Goal: Task Accomplishment & Management: Use online tool/utility

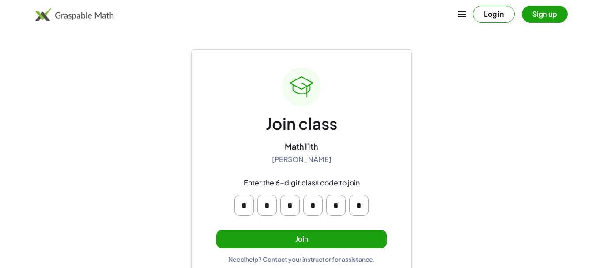
click at [370, 240] on button "Join" at bounding box center [301, 239] width 170 height 18
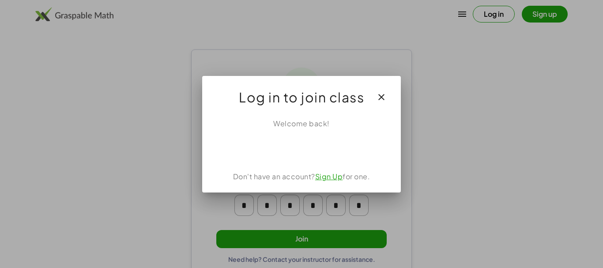
click at [324, 144] on div "Acceder con Google. Se abre en una pestaña nueva" at bounding box center [302, 148] width 84 height 19
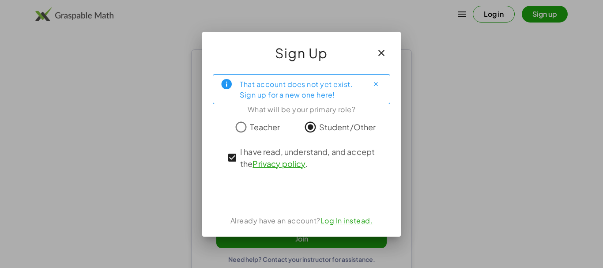
click at [323, 191] on div "Acceder con Google. Se abre en una pestaña nueva" at bounding box center [302, 192] width 98 height 19
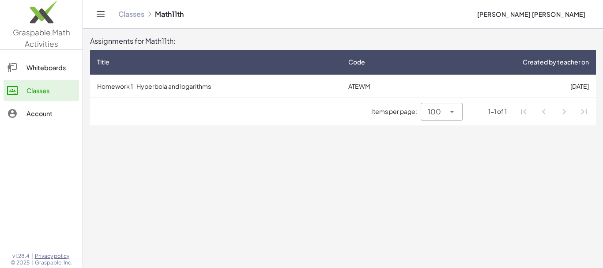
click at [453, 90] on td "[DATE]" at bounding box center [508, 86] width 176 height 23
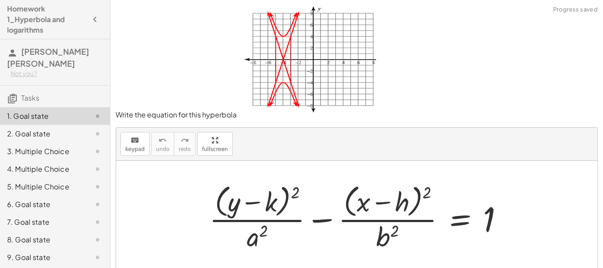
scroll to position [67, 0]
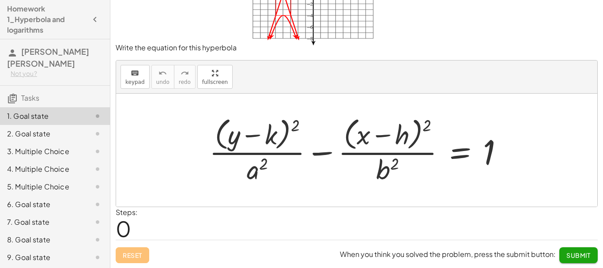
drag, startPoint x: 240, startPoint y: 114, endPoint x: 246, endPoint y: 122, distance: 10.2
click at [240, 114] on div at bounding box center [360, 150] width 310 height 72
drag, startPoint x: 262, startPoint y: 132, endPoint x: 269, endPoint y: 133, distance: 6.8
click at [262, 133] on div at bounding box center [360, 150] width 310 height 72
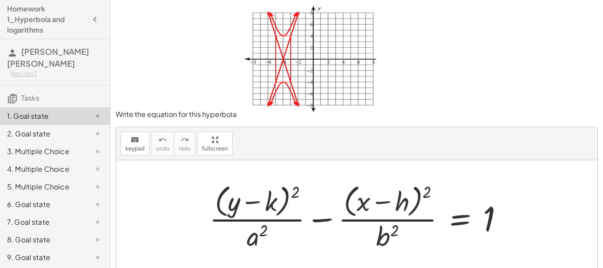
scroll to position [0, 0]
click at [263, 208] on div at bounding box center [360, 217] width 310 height 72
click at [253, 204] on div at bounding box center [360, 217] width 310 height 72
click at [297, 191] on div at bounding box center [360, 217] width 310 height 72
drag, startPoint x: 255, startPoint y: 237, endPoint x: 274, endPoint y: 230, distance: 20.3
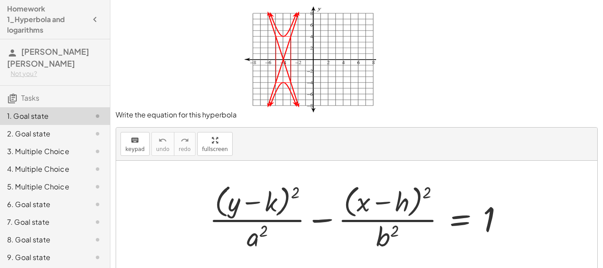
click at [255, 238] on div at bounding box center [360, 217] width 310 height 72
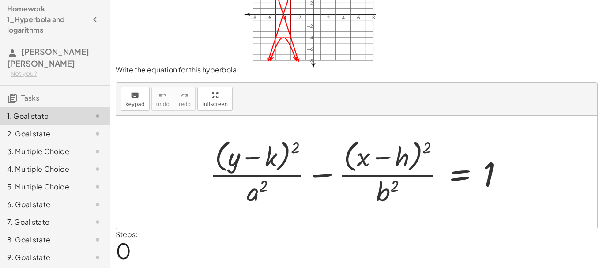
click at [370, 138] on div at bounding box center [360, 172] width 310 height 72
click at [388, 151] on div at bounding box center [360, 172] width 310 height 72
click at [348, 163] on div at bounding box center [360, 172] width 310 height 72
drag, startPoint x: 382, startPoint y: 190, endPoint x: 388, endPoint y: 194, distance: 7.0
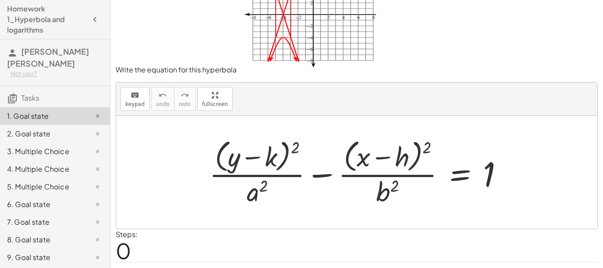
click at [382, 190] on div at bounding box center [360, 172] width 310 height 72
click at [383, 193] on div at bounding box center [360, 172] width 310 height 72
click at [80, 160] on div "2. Goal state" at bounding box center [55, 169] width 110 height 18
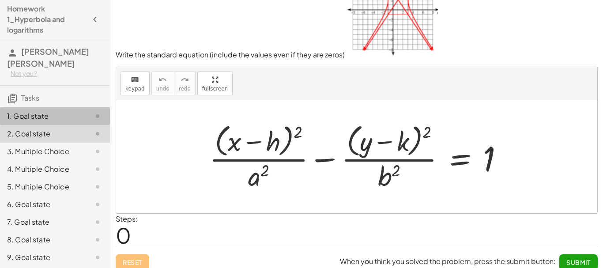
click at [83, 143] on div "1. Goal state" at bounding box center [55, 152] width 110 height 18
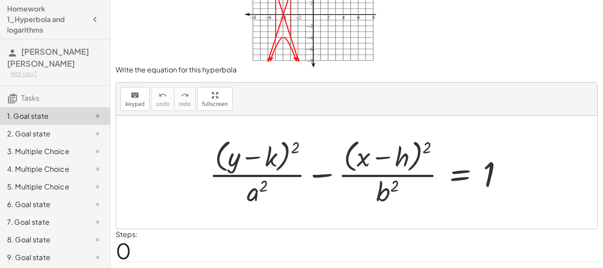
click at [83, 131] on div at bounding box center [90, 134] width 25 height 11
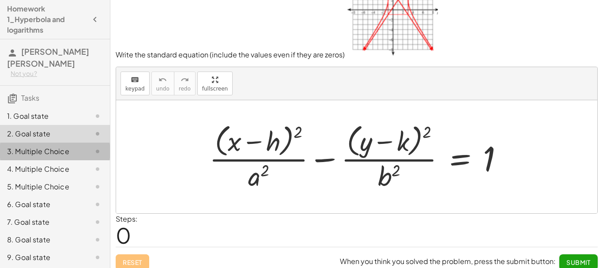
click at [73, 178] on div "3. Multiple Choice" at bounding box center [55, 187] width 110 height 18
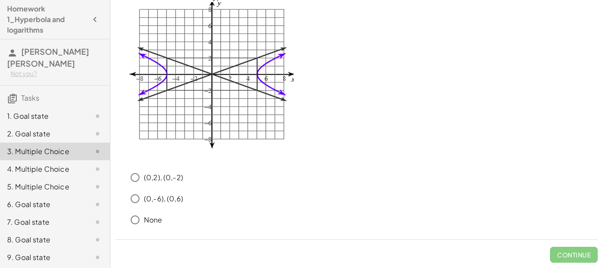
click at [75, 157] on div "3. Multiple Choice" at bounding box center [55, 152] width 110 height 18
click at [29, 174] on div "4. Multiple Choice" at bounding box center [42, 169] width 71 height 11
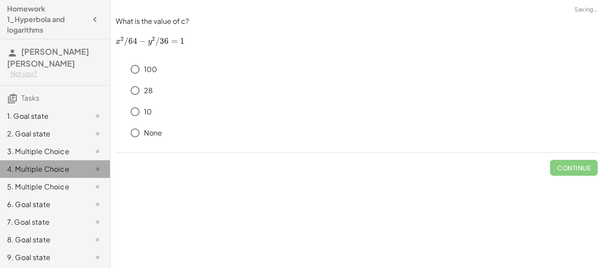
scroll to position [0, 0]
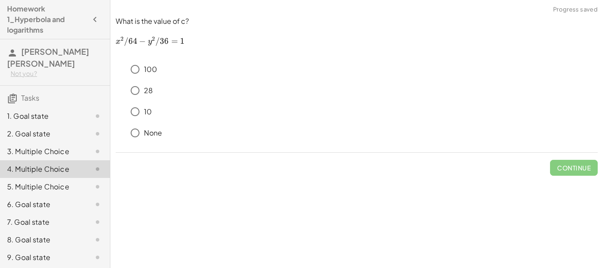
click at [35, 183] on div "5. Multiple Choice" at bounding box center [42, 187] width 71 height 11
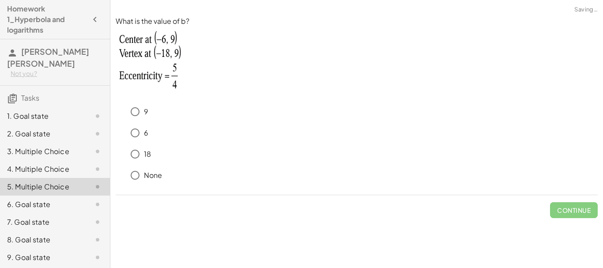
click at [42, 231] on div "6. Goal state" at bounding box center [55, 240] width 110 height 18
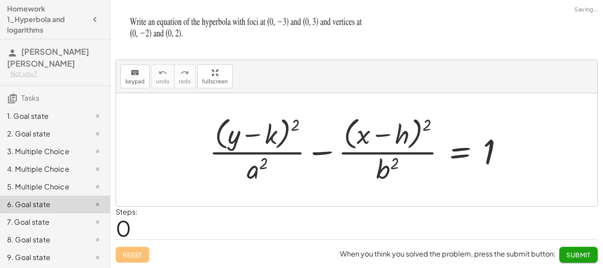
click at [54, 226] on div "7. Goal state" at bounding box center [42, 222] width 71 height 11
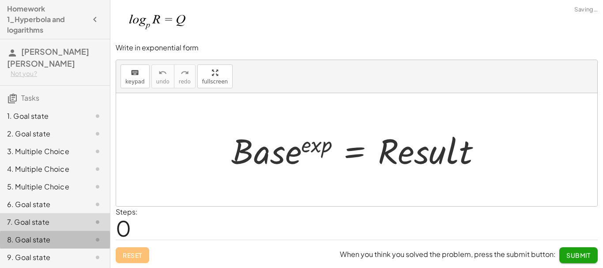
click at [57, 244] on div "8. Goal state" at bounding box center [42, 240] width 71 height 11
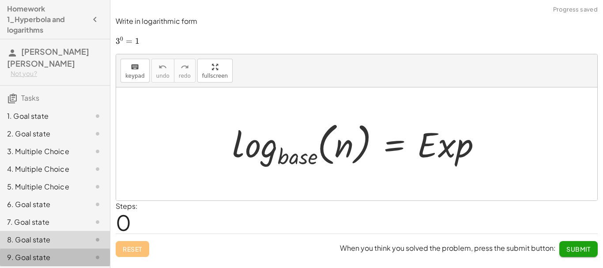
click at [53, 257] on div "9. Goal state" at bounding box center [42, 257] width 71 height 11
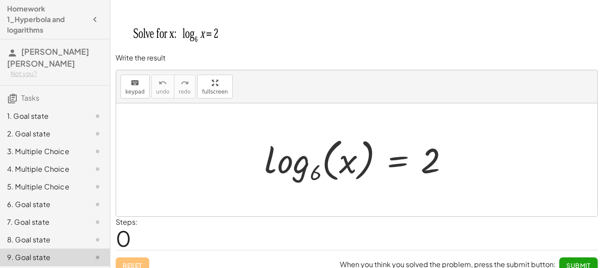
scroll to position [10, 0]
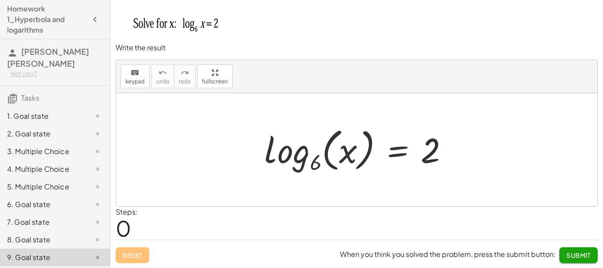
click at [71, 143] on div "1. Goal state" at bounding box center [55, 152] width 110 height 18
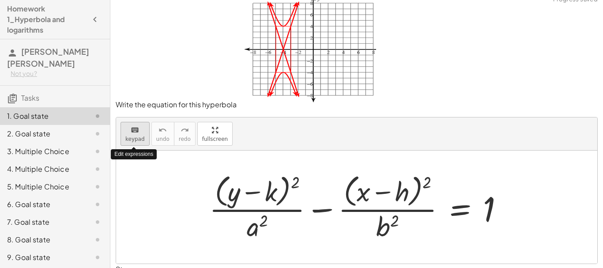
scroll to position [0, 0]
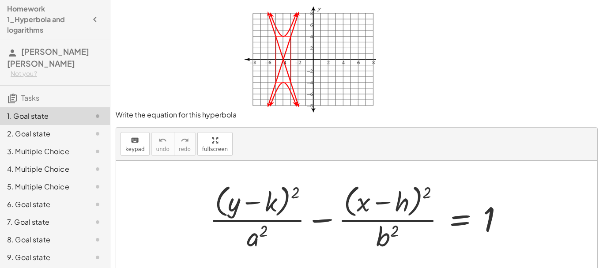
click at [142, 156] on div "keyboard keypad undo [PERSON_NAME] redo fullscreen" at bounding box center [356, 144] width 481 height 33
click at [141, 155] on button "keyboard keypad" at bounding box center [135, 144] width 29 height 24
click at [142, 154] on button "keyboard keypad" at bounding box center [135, 144] width 29 height 24
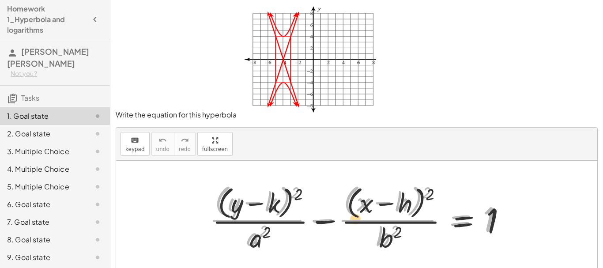
drag, startPoint x: 446, startPoint y: 208, endPoint x: 469, endPoint y: 217, distance: 25.6
click at [466, 219] on div at bounding box center [360, 217] width 310 height 72
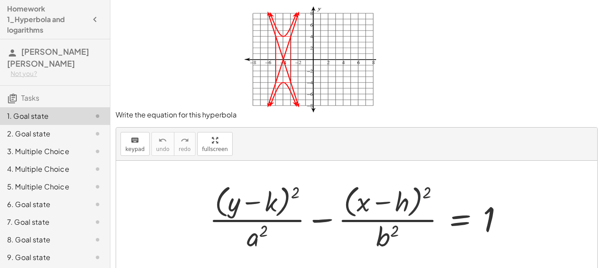
drag, startPoint x: 411, startPoint y: 203, endPoint x: 404, endPoint y: 207, distance: 8.1
click at [405, 210] on div at bounding box center [360, 217] width 310 height 72
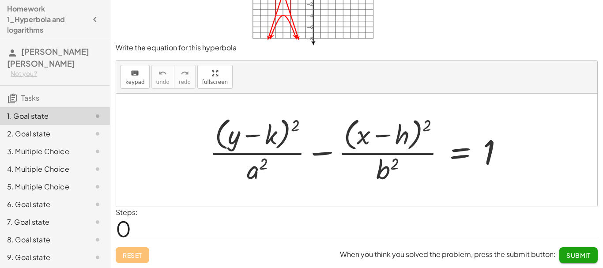
click at [397, 182] on div at bounding box center [360, 150] width 310 height 72
drag, startPoint x: 390, startPoint y: 170, endPoint x: 390, endPoint y: 133, distance: 37.1
click at [390, 133] on div at bounding box center [360, 150] width 310 height 72
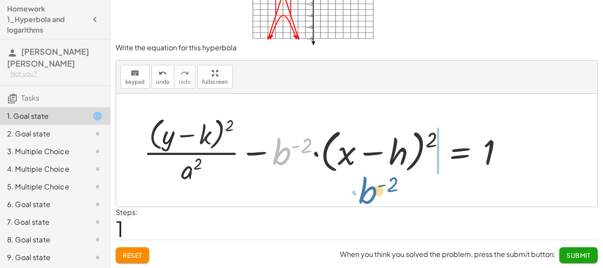
drag, startPoint x: 279, startPoint y: 151, endPoint x: 368, endPoint y: 187, distance: 95.7
click at [368, 189] on div "+ · ( + y − k ) 2 · a 2 − · ( + x − h ) 2 · b 2 = 1 · b ( - 2 ) + · ( + y − k )…" at bounding box center [356, 150] width 481 height 113
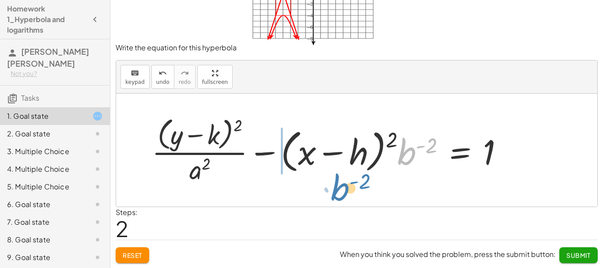
drag, startPoint x: 409, startPoint y: 159, endPoint x: 341, endPoint y: 188, distance: 73.8
click at [342, 189] on div "+ · ( + y − k ) 2 · a 2 − · ( + x − h ) 2 · b 2 = 1 + · ( + y − k ) 2 · a 2 − ·…" at bounding box center [356, 150] width 481 height 113
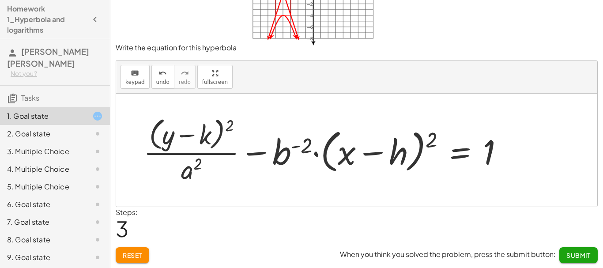
click at [134, 255] on span "Reset" at bounding box center [132, 255] width 19 height 8
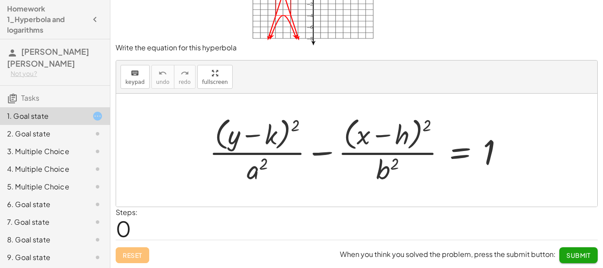
scroll to position [0, 0]
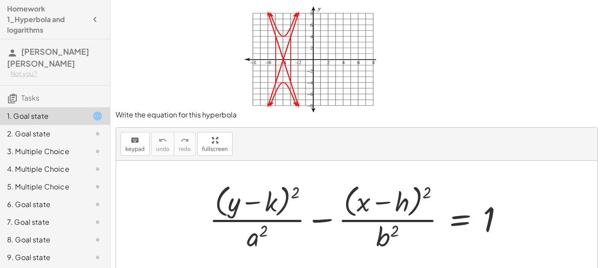
click at [258, 243] on div at bounding box center [360, 217] width 310 height 72
click at [260, 242] on div at bounding box center [360, 217] width 310 height 72
click at [259, 242] on div at bounding box center [360, 217] width 310 height 72
drag, startPoint x: 144, startPoint y: 151, endPoint x: 175, endPoint y: 175, distance: 39.3
click at [144, 151] on button "keyboard keypad" at bounding box center [135, 144] width 29 height 24
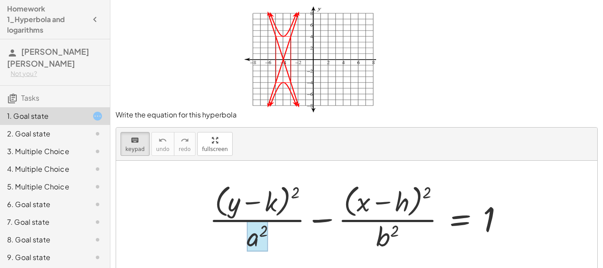
click at [261, 242] on div at bounding box center [257, 236] width 21 height 31
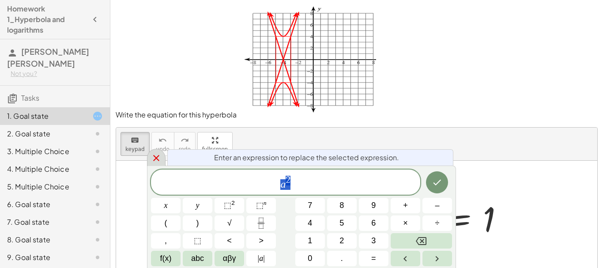
click at [156, 155] on icon at bounding box center [156, 158] width 11 height 11
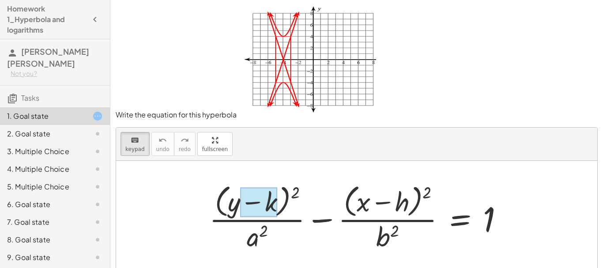
click at [273, 200] on div at bounding box center [258, 203] width 37 height 30
click at [0, 0] on button "⬚ n" at bounding box center [0, 0] width 0 height 0
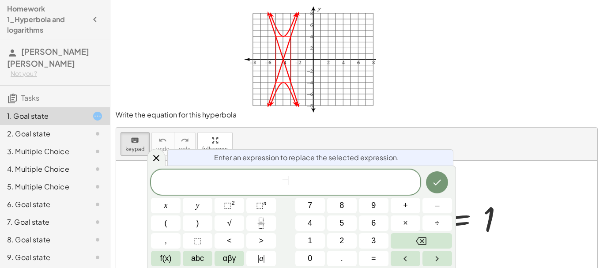
scroll to position [8, 0]
click at [432, 177] on button "Done" at bounding box center [437, 182] width 22 height 22
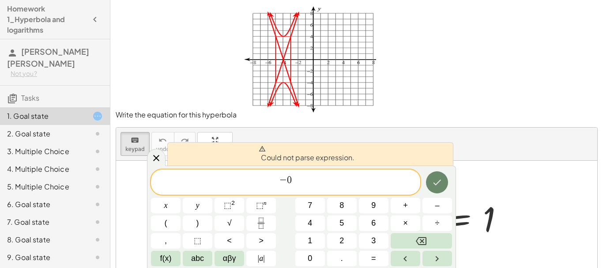
click at [438, 184] on icon "Done" at bounding box center [437, 182] width 11 height 11
click at [295, 187] on span "− 0 ​" at bounding box center [285, 183] width 269 height 16
click at [290, 187] on span "− 0" at bounding box center [285, 183] width 269 height 16
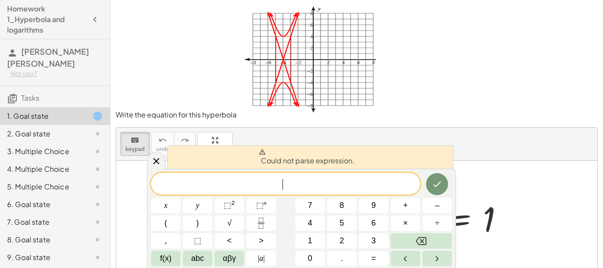
scroll to position [8, 0]
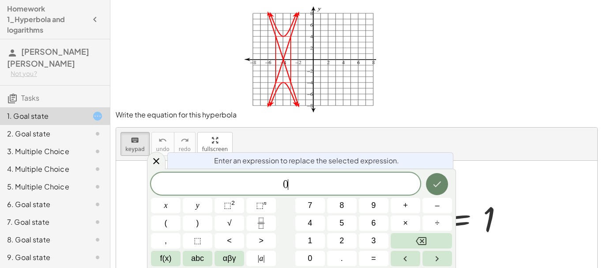
click at [445, 186] on button "Done" at bounding box center [437, 184] width 22 height 22
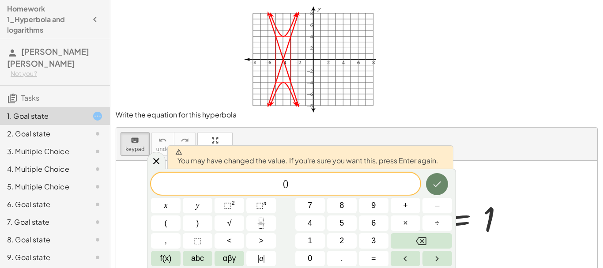
click at [439, 188] on icon "Done" at bounding box center [437, 184] width 11 height 11
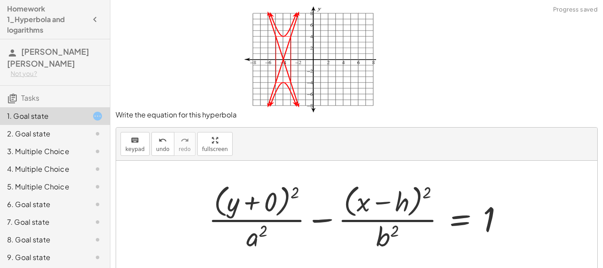
click at [253, 194] on div at bounding box center [359, 217] width 311 height 72
click at [257, 204] on div at bounding box center [356, 217] width 481 height 113
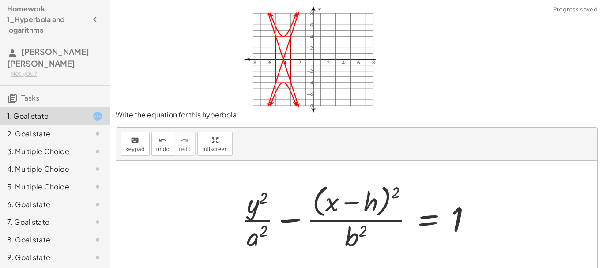
scroll to position [67, 0]
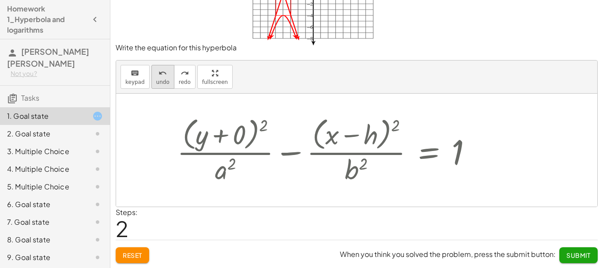
click at [164, 71] on icon "undo" at bounding box center [163, 73] width 8 height 11
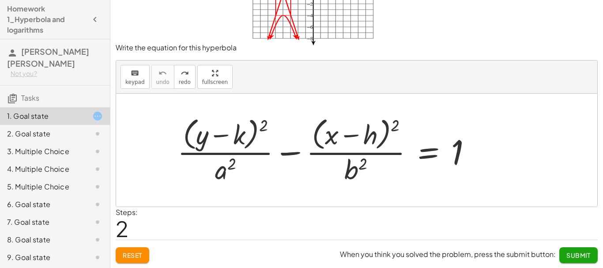
click at [141, 249] on button "Reset" at bounding box center [133, 255] width 34 height 16
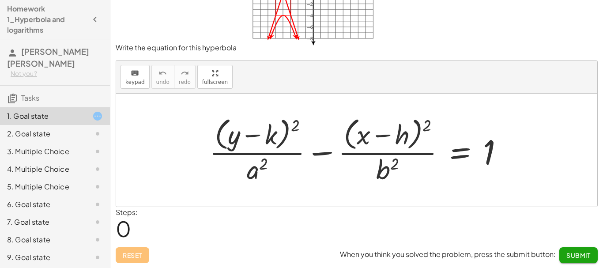
click at [270, 139] on div at bounding box center [360, 150] width 310 height 72
click at [278, 136] on div at bounding box center [360, 150] width 310 height 72
click at [272, 136] on div at bounding box center [360, 150] width 310 height 72
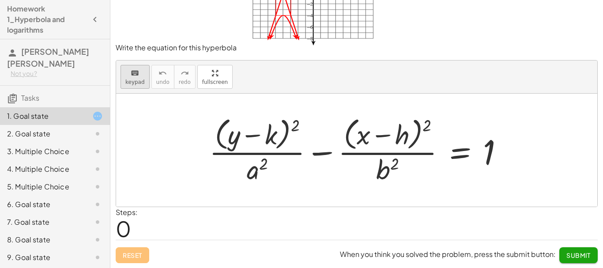
drag, startPoint x: 140, startPoint y: 82, endPoint x: 159, endPoint y: 91, distance: 22.1
click at [139, 82] on span "keypad" at bounding box center [134, 82] width 19 height 6
click at [269, 136] on div at bounding box center [258, 136] width 37 height 30
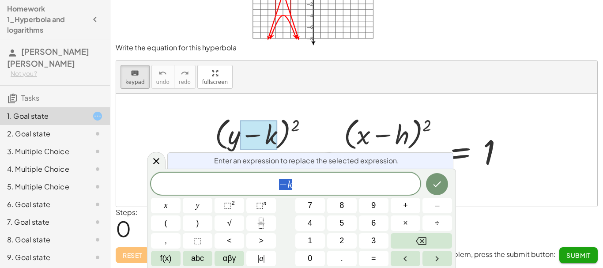
scroll to position [11, 5]
click at [296, 183] on span "− k" at bounding box center [285, 184] width 269 height 12
click at [437, 186] on icon "Done" at bounding box center [438, 185] width 8 height 6
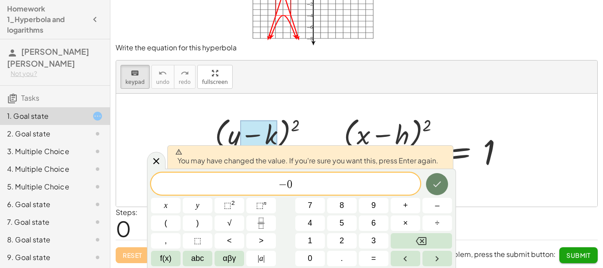
click at [438, 187] on icon "Done" at bounding box center [437, 184] width 11 height 11
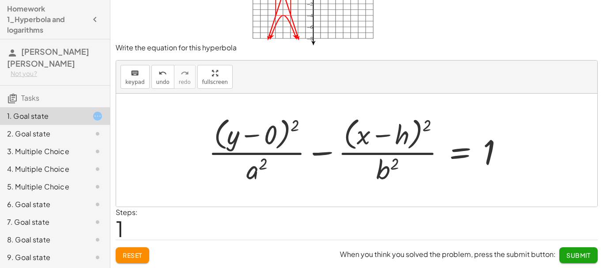
click at [261, 173] on div at bounding box center [359, 150] width 311 height 72
click at [255, 173] on div at bounding box center [359, 150] width 311 height 72
click at [249, 168] on div at bounding box center [359, 150] width 311 height 72
click at [267, 178] on div at bounding box center [359, 150] width 311 height 72
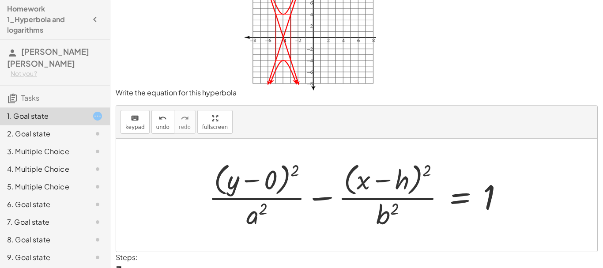
scroll to position [0, 0]
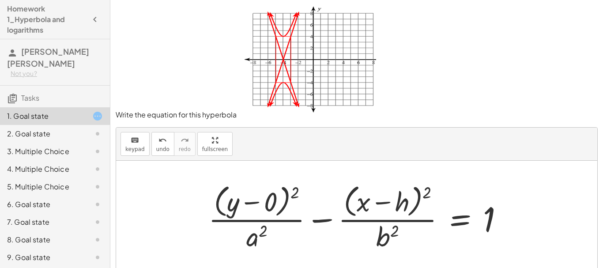
click at [408, 200] on div at bounding box center [359, 217] width 311 height 72
click at [403, 204] on div at bounding box center [359, 217] width 311 height 72
click at [406, 204] on div at bounding box center [359, 217] width 311 height 72
click at [405, 205] on div at bounding box center [359, 217] width 311 height 72
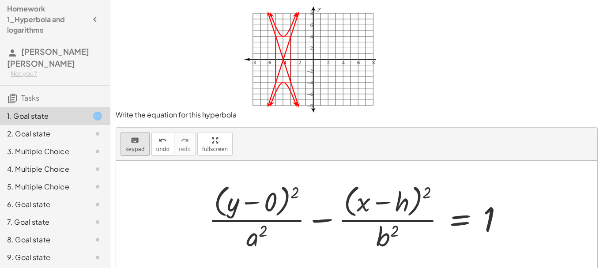
click at [138, 153] on button "keyboard keypad" at bounding box center [135, 144] width 29 height 24
click at [396, 205] on div at bounding box center [390, 203] width 39 height 30
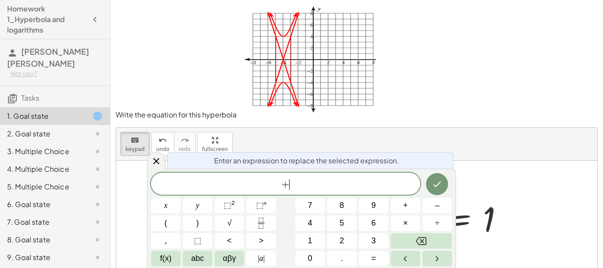
scroll to position [8, 0]
click at [453, 189] on div "Enter an expression to replace the selected expression. + 4 ​ x y ⬚ 2 ⬚ n 7 8 9…" at bounding box center [301, 218] width 309 height 99
click at [440, 184] on icon "Done" at bounding box center [437, 184] width 11 height 11
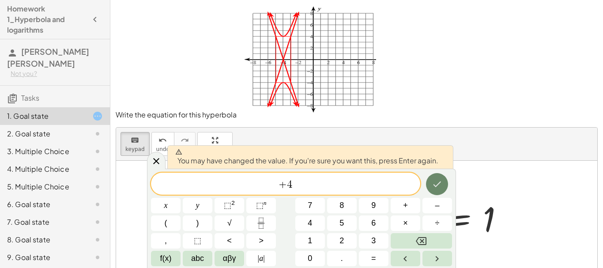
click at [440, 184] on icon "Done" at bounding box center [437, 184] width 11 height 11
